Goal: Communication & Community: Connect with others

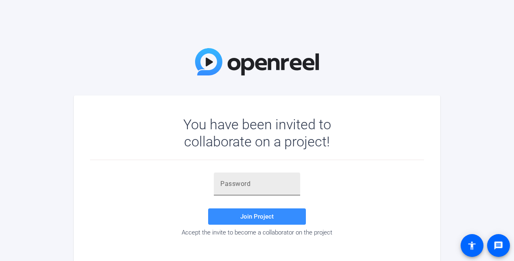
click at [286, 185] on input "text" at bounding box center [256, 184] width 73 height 10
paste input "V8Y1F("
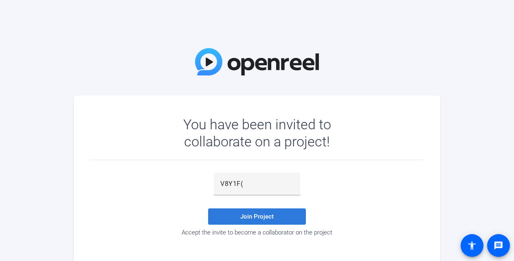
click at [269, 210] on span at bounding box center [257, 216] width 98 height 20
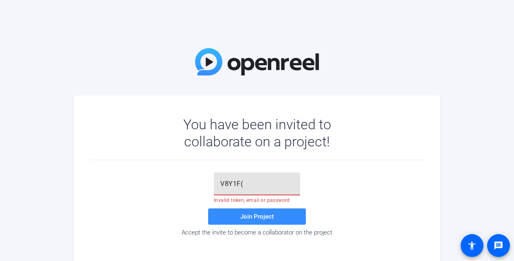
click at [245, 184] on input "V8Y1F(" at bounding box center [256, 184] width 73 height 10
click at [259, 218] on span "Join Project" at bounding box center [256, 216] width 33 height 7
click at [264, 186] on input "V8Y1F" at bounding box center [256, 184] width 73 height 10
type input "V"
paste input "V8Y1F("
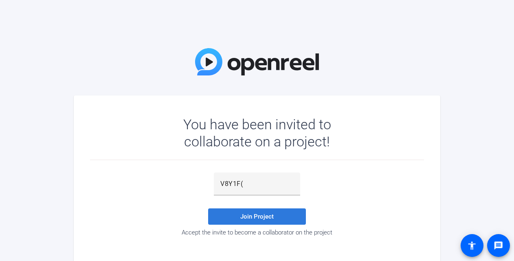
click at [262, 215] on span "Join Project" at bounding box center [256, 216] width 33 height 7
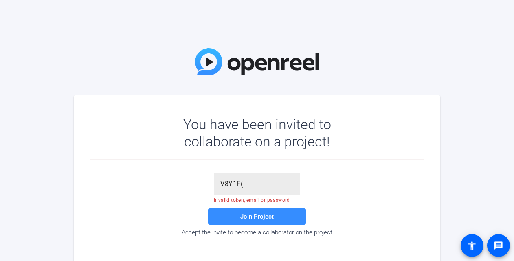
click at [266, 179] on input "V8Y1F(" at bounding box center [256, 184] width 73 height 10
type input "V"
paste input "V8Y1F("
type input "V8Y1F("
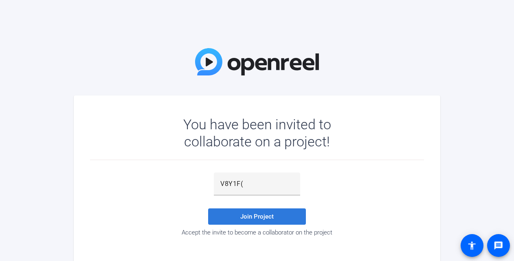
click at [256, 215] on span "Join Project" at bounding box center [256, 216] width 33 height 7
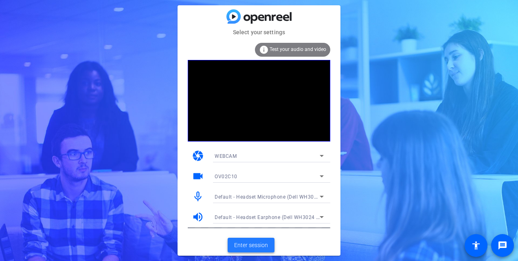
click at [260, 243] on span "Enter session" at bounding box center [251, 245] width 34 height 9
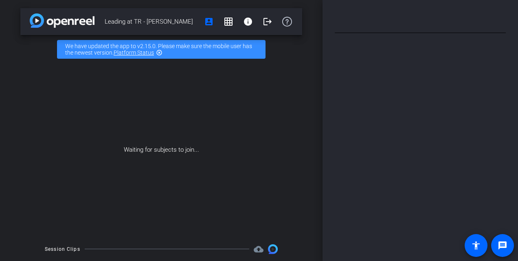
type input "[PERSON_NAME]"
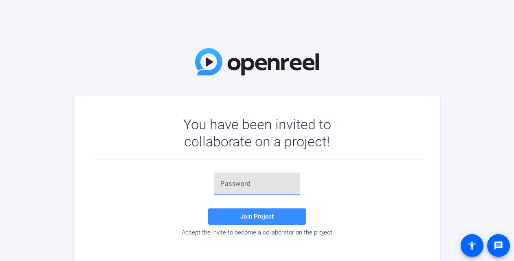
click at [223, 180] on input "text" at bounding box center [256, 184] width 73 height 10
type input "V8Y1F("
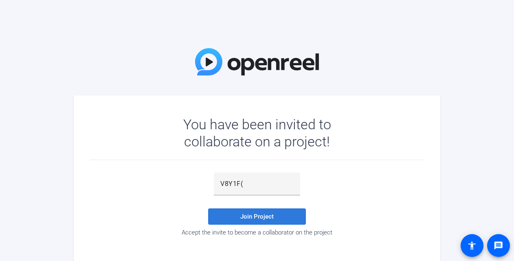
click at [252, 215] on span "Join Project" at bounding box center [256, 216] width 33 height 7
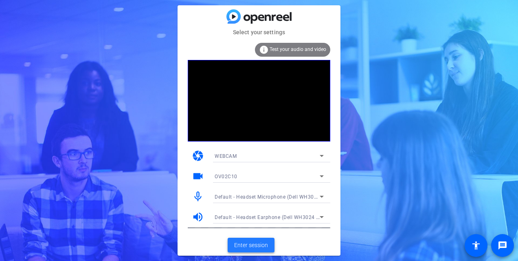
click at [254, 242] on span "Enter session" at bounding box center [251, 245] width 34 height 9
